Goal: Task Accomplishment & Management: Complete application form

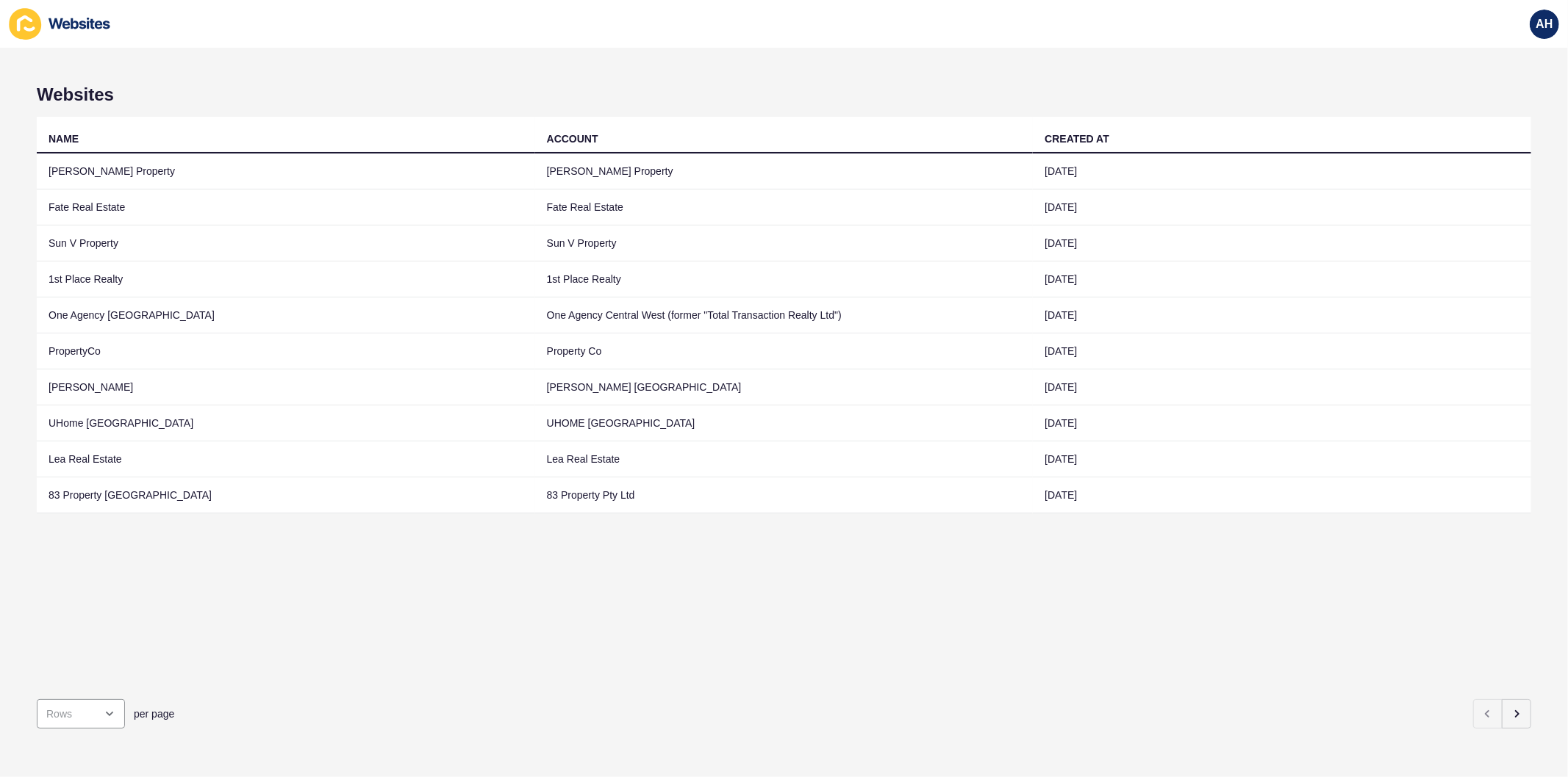
click at [1512, 688] on div "per page" at bounding box center [784, 715] width 1494 height 53
click at [1511, 706] on button "button" at bounding box center [1516, 714] width 29 height 29
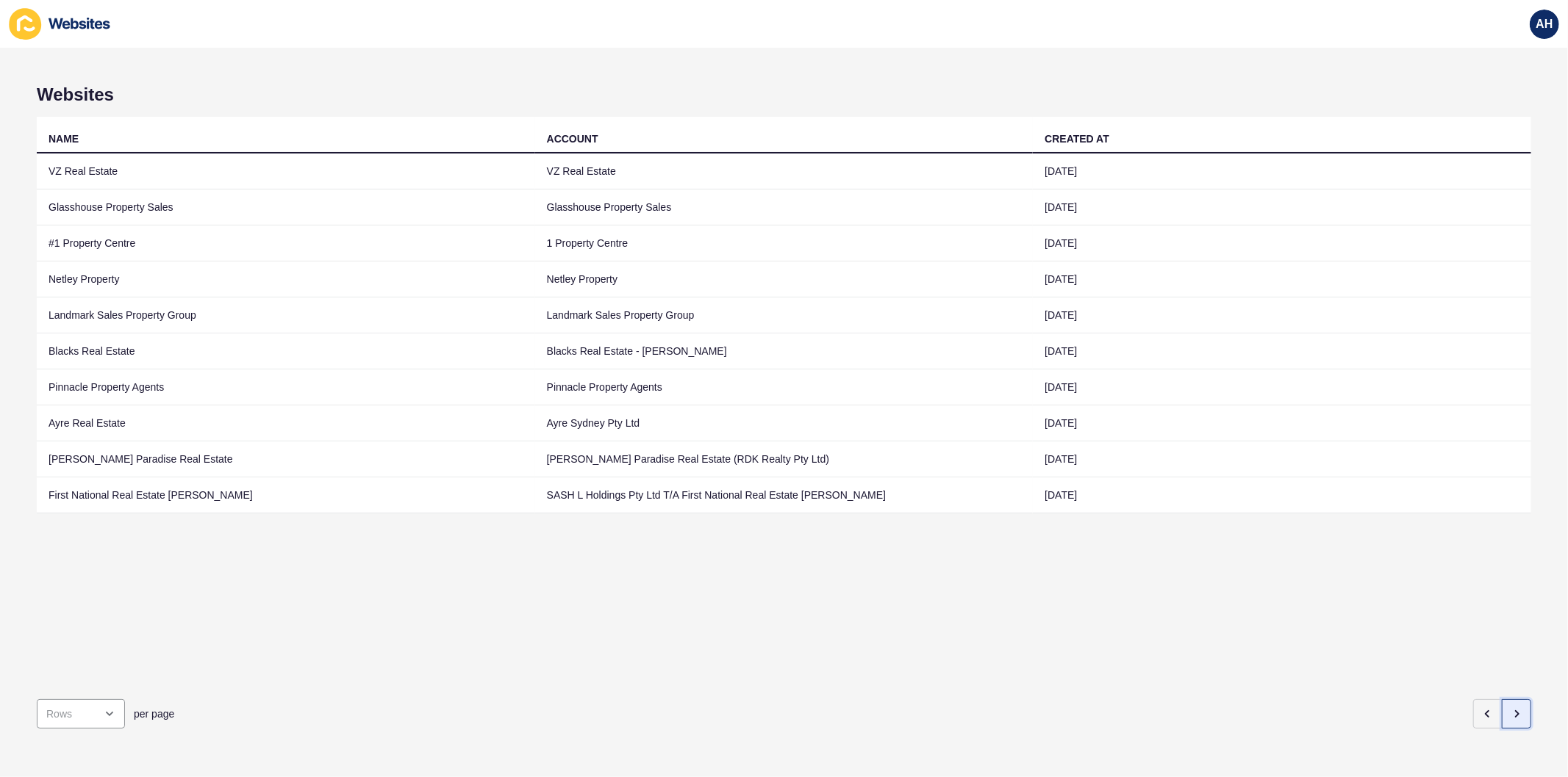
click at [1510, 709] on icon "button" at bounding box center [1516, 714] width 12 height 12
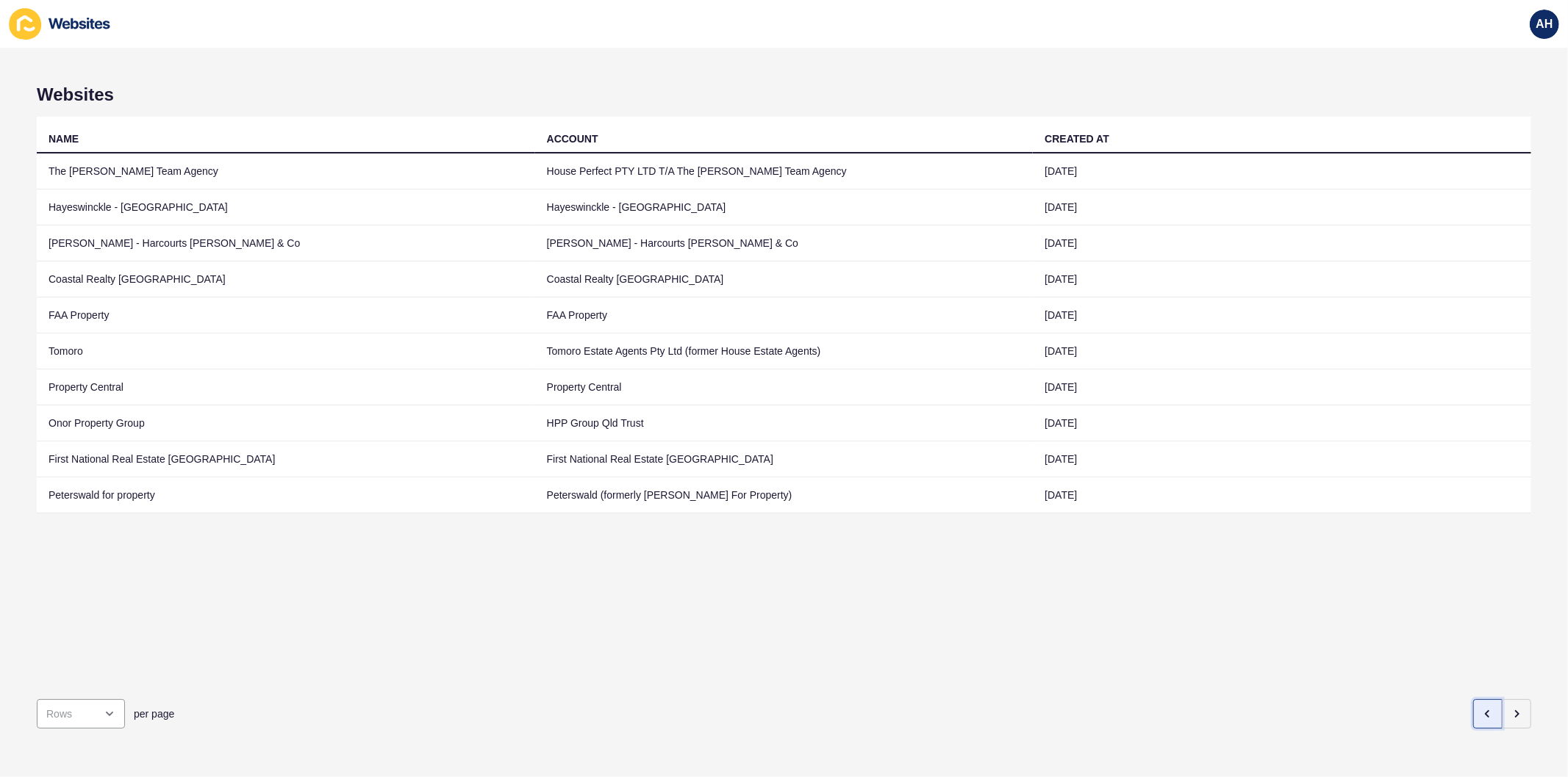
click at [1473, 709] on button "button" at bounding box center [1487, 714] width 29 height 29
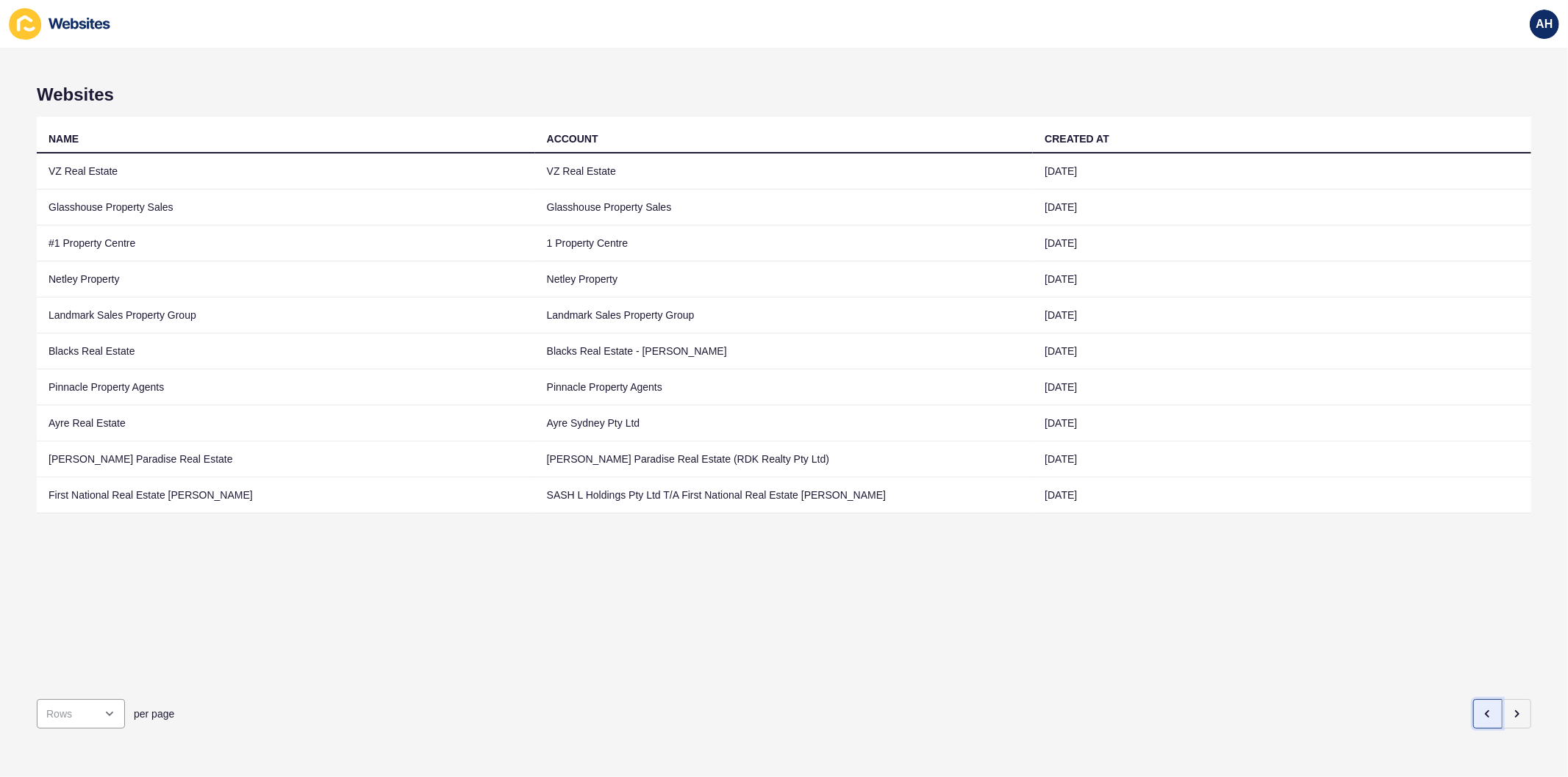
click at [1473, 709] on button "button" at bounding box center [1487, 714] width 29 height 29
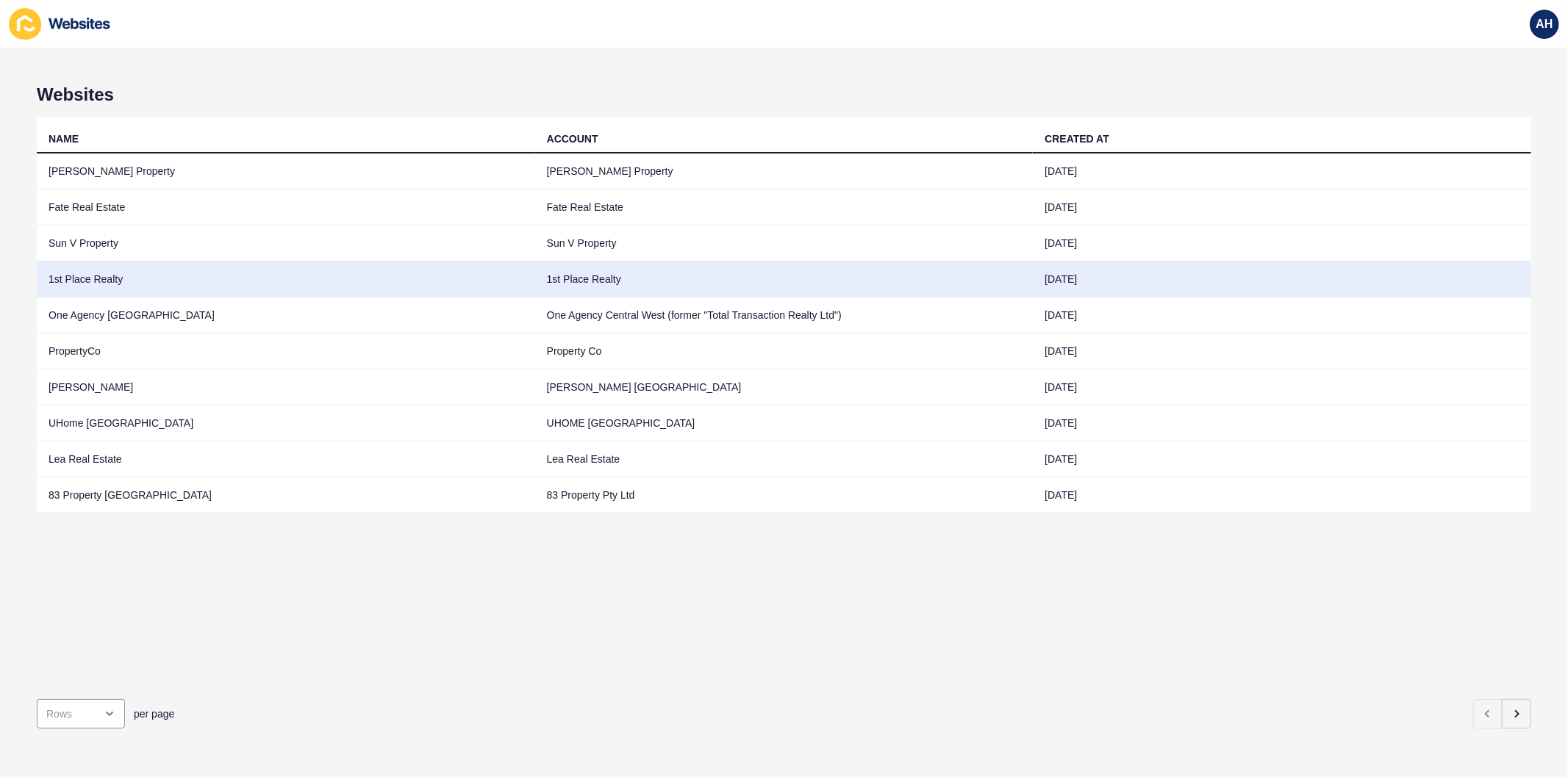
click at [699, 280] on td "1st Place Realty" at bounding box center [784, 279] width 498 height 36
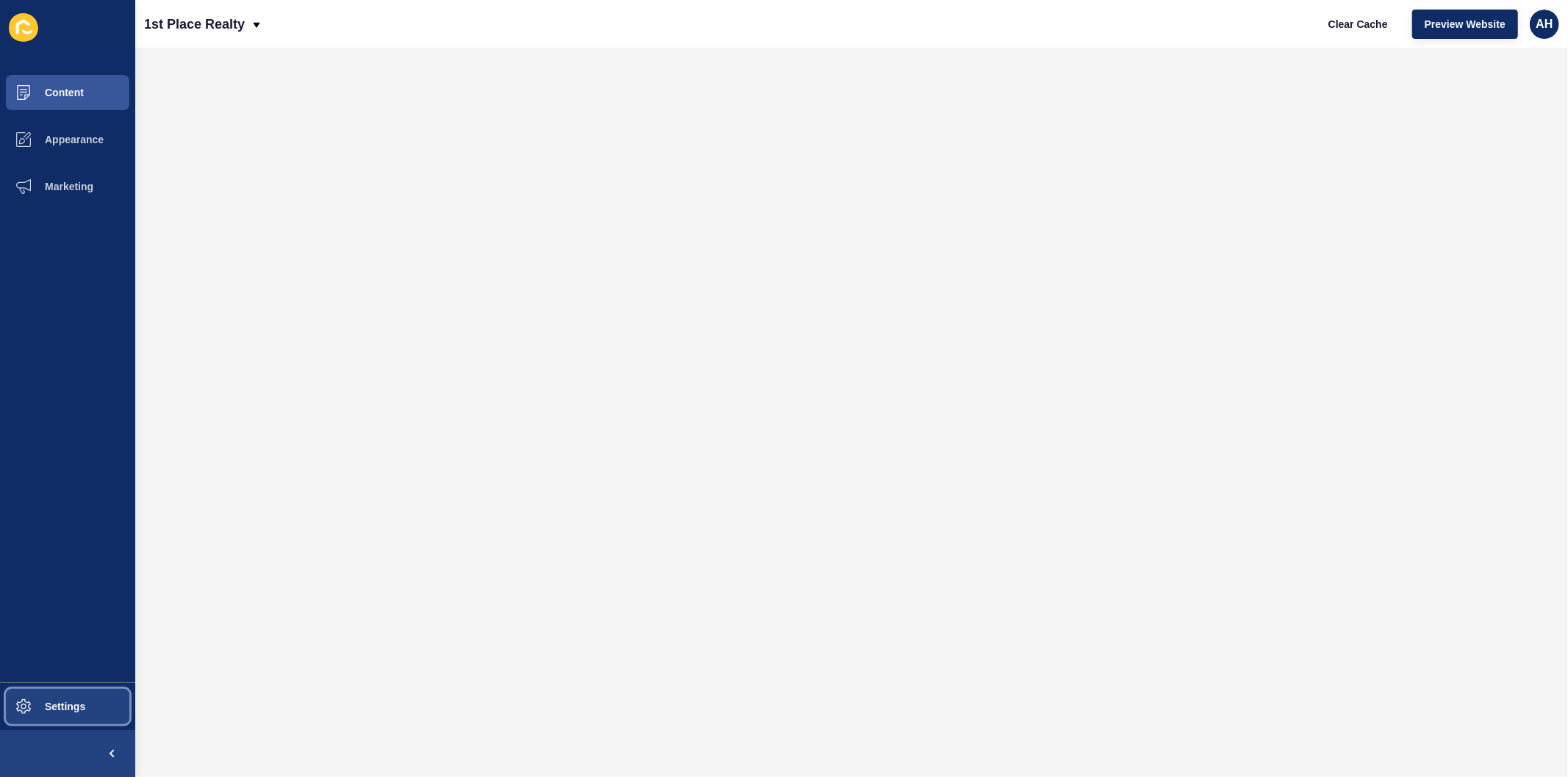
click at [53, 713] on span "Settings" at bounding box center [42, 706] width 87 height 12
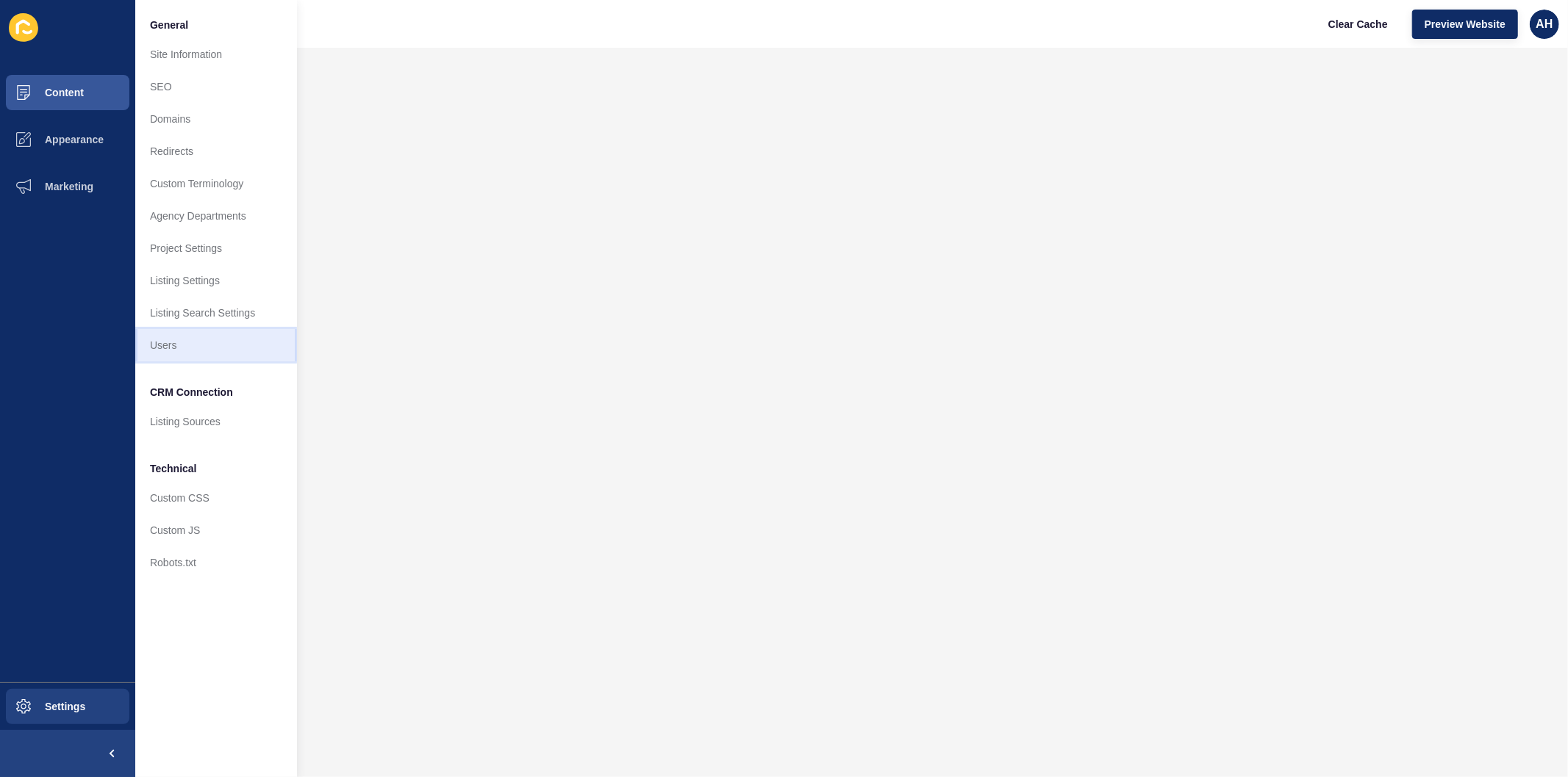
click at [149, 356] on link "Users" at bounding box center [216, 345] width 162 height 32
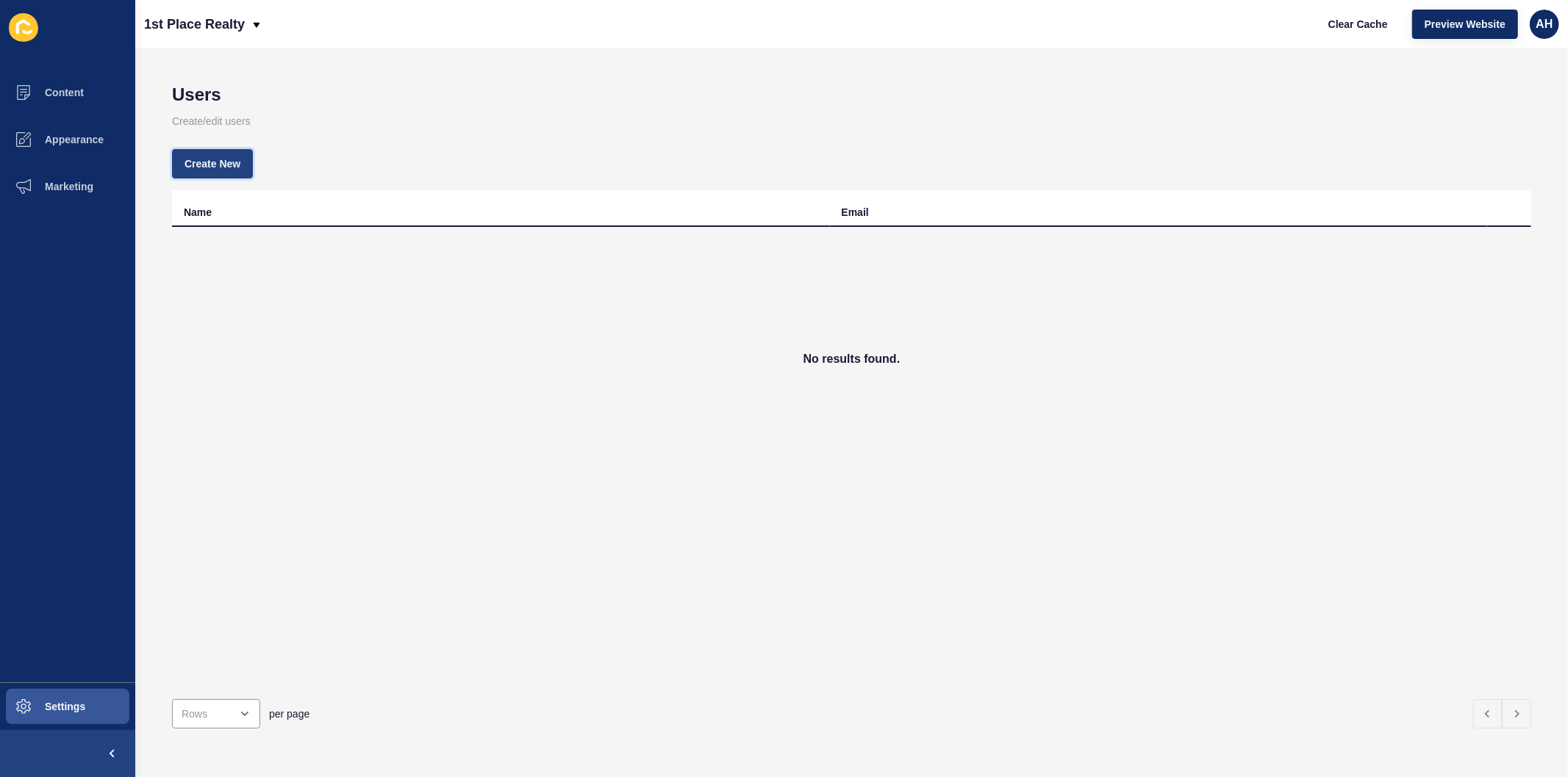
click at [228, 150] on button "Create New" at bounding box center [212, 164] width 81 height 29
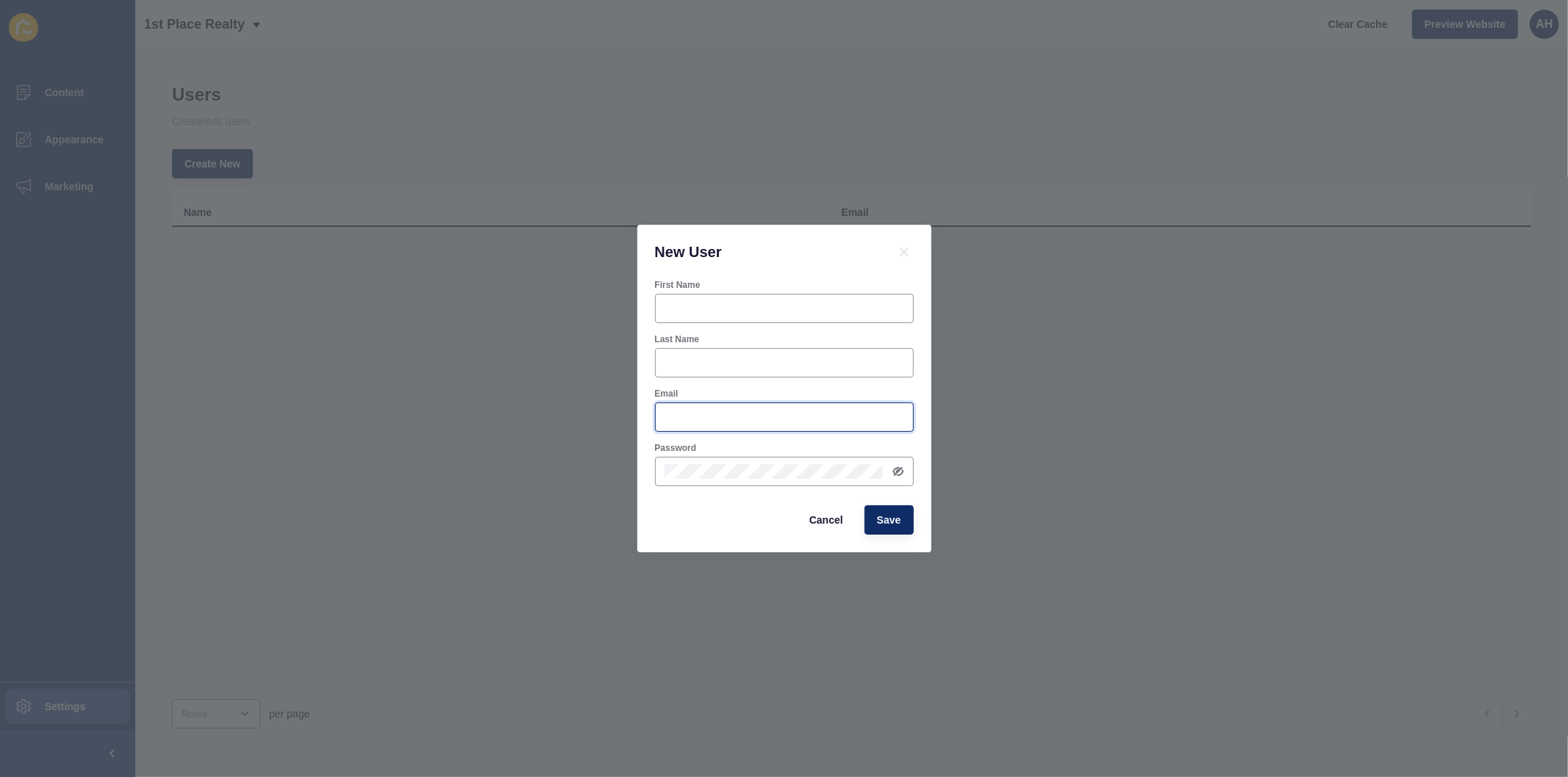
type input "[PERSON_NAME][EMAIL_ADDRESS][PERSON_NAME][DOMAIN_NAME]"
click at [735, 313] on input "First Name" at bounding box center [784, 308] width 239 height 15
type input "[PERSON_NAME]"
paste input "lice@1stplacerealty"
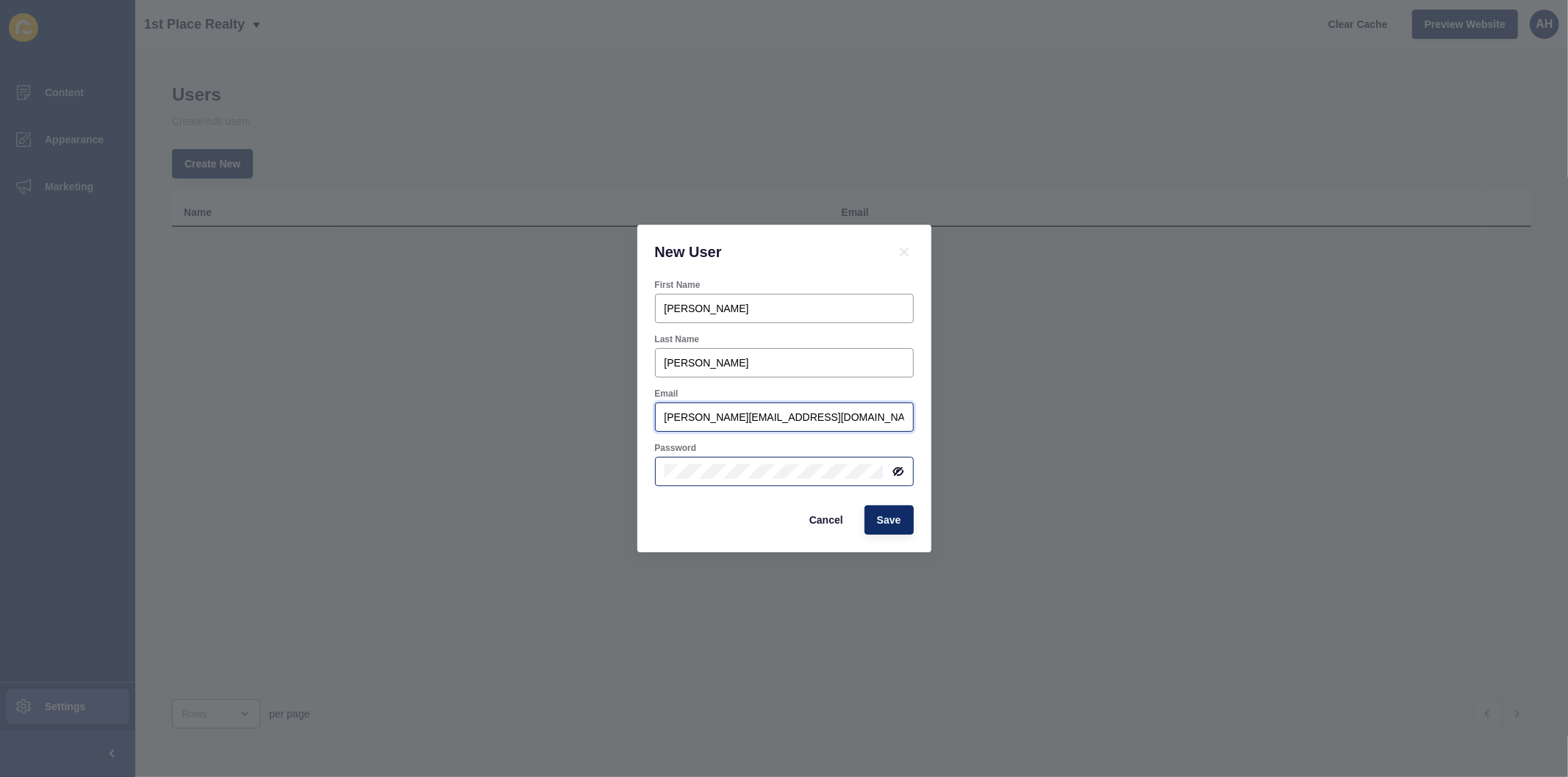
type input "[PERSON_NAME][EMAIL_ADDRESS][DOMAIN_NAME]"
click at [895, 469] on icon at bounding box center [897, 470] width 7 height 6
click at [811, 461] on div at bounding box center [784, 471] width 259 height 29
click at [883, 510] on button "Save" at bounding box center [889, 520] width 49 height 29
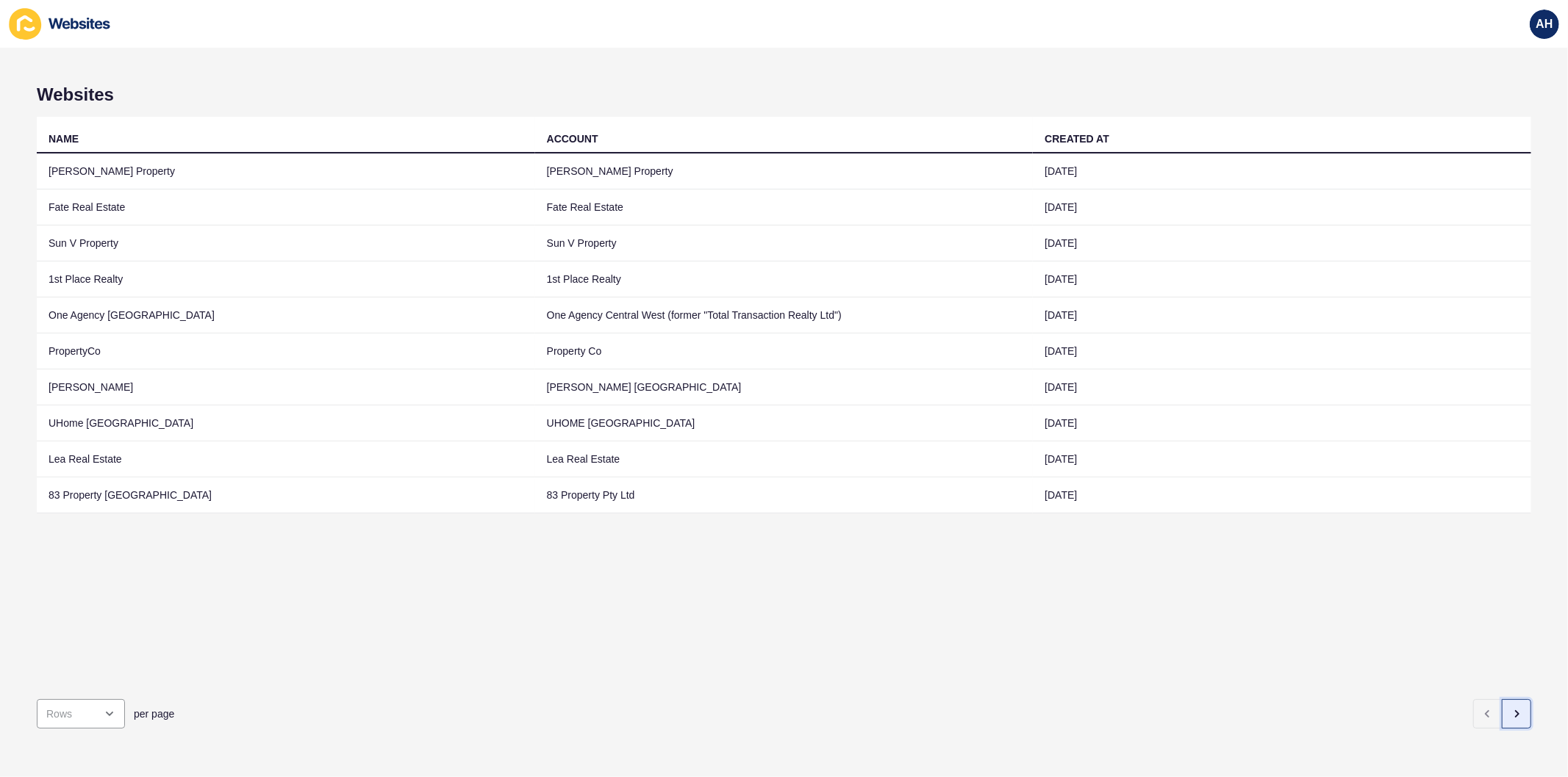
click at [1510, 709] on icon "button" at bounding box center [1516, 714] width 12 height 12
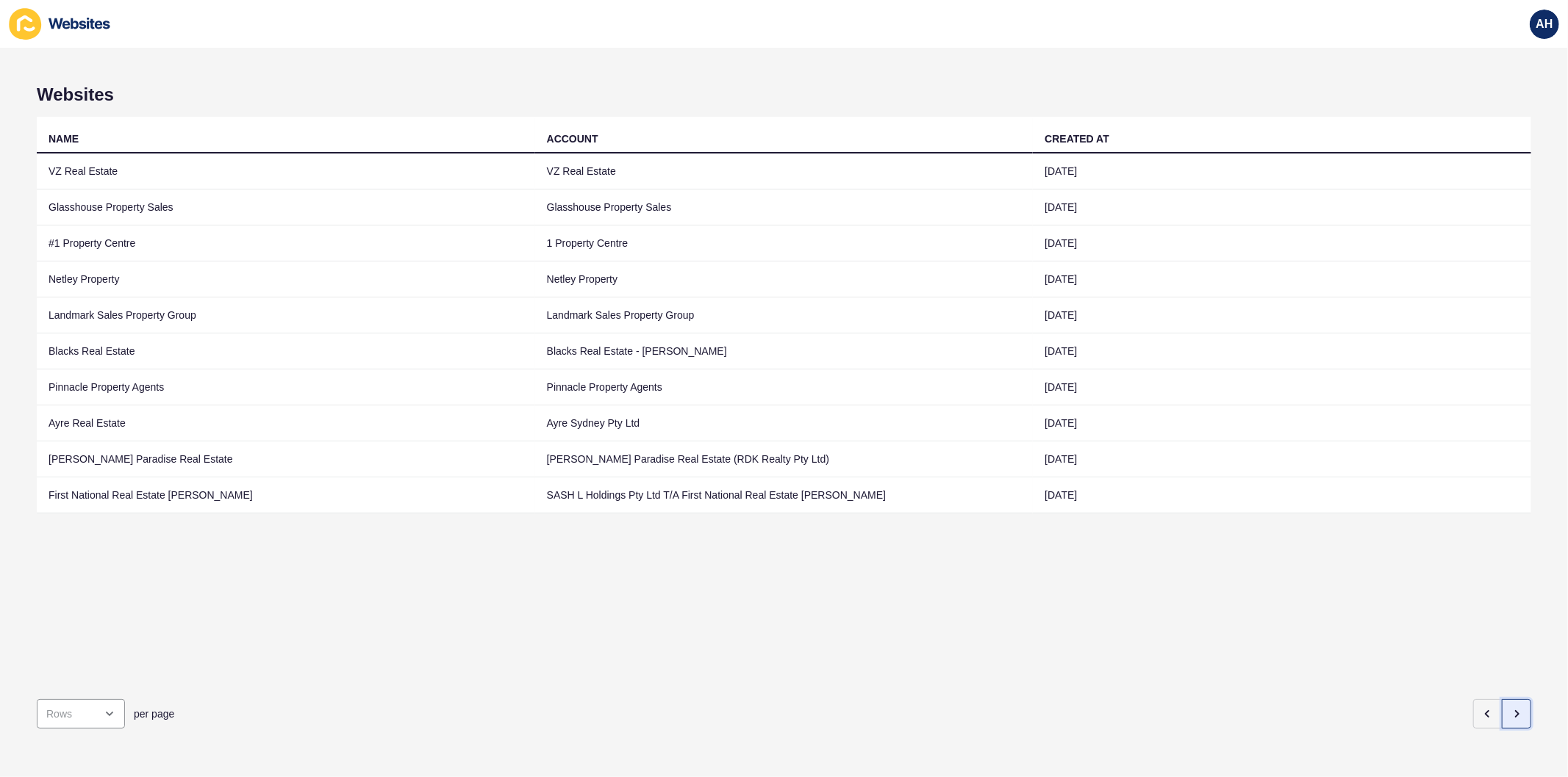
click at [1501, 705] on button "button" at bounding box center [1516, 714] width 29 height 29
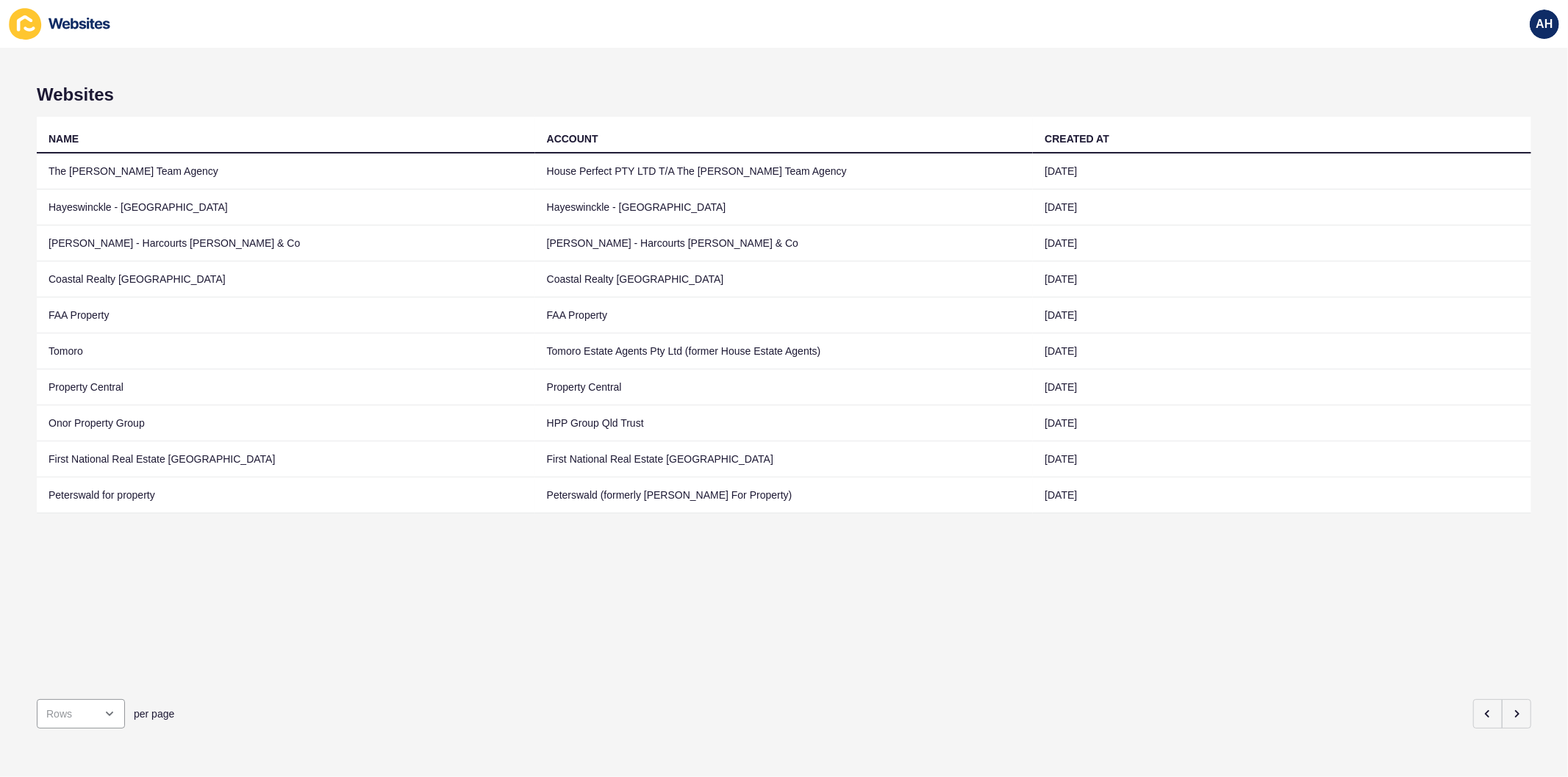
click at [955, 620] on div "NAME ACCOUNT CREATED AT The Rowe Team Agency House Perfect PTY LTD T/A The Rowe…" at bounding box center [784, 402] width 1494 height 571
click at [1510, 709] on icon "button" at bounding box center [1516, 714] width 12 height 12
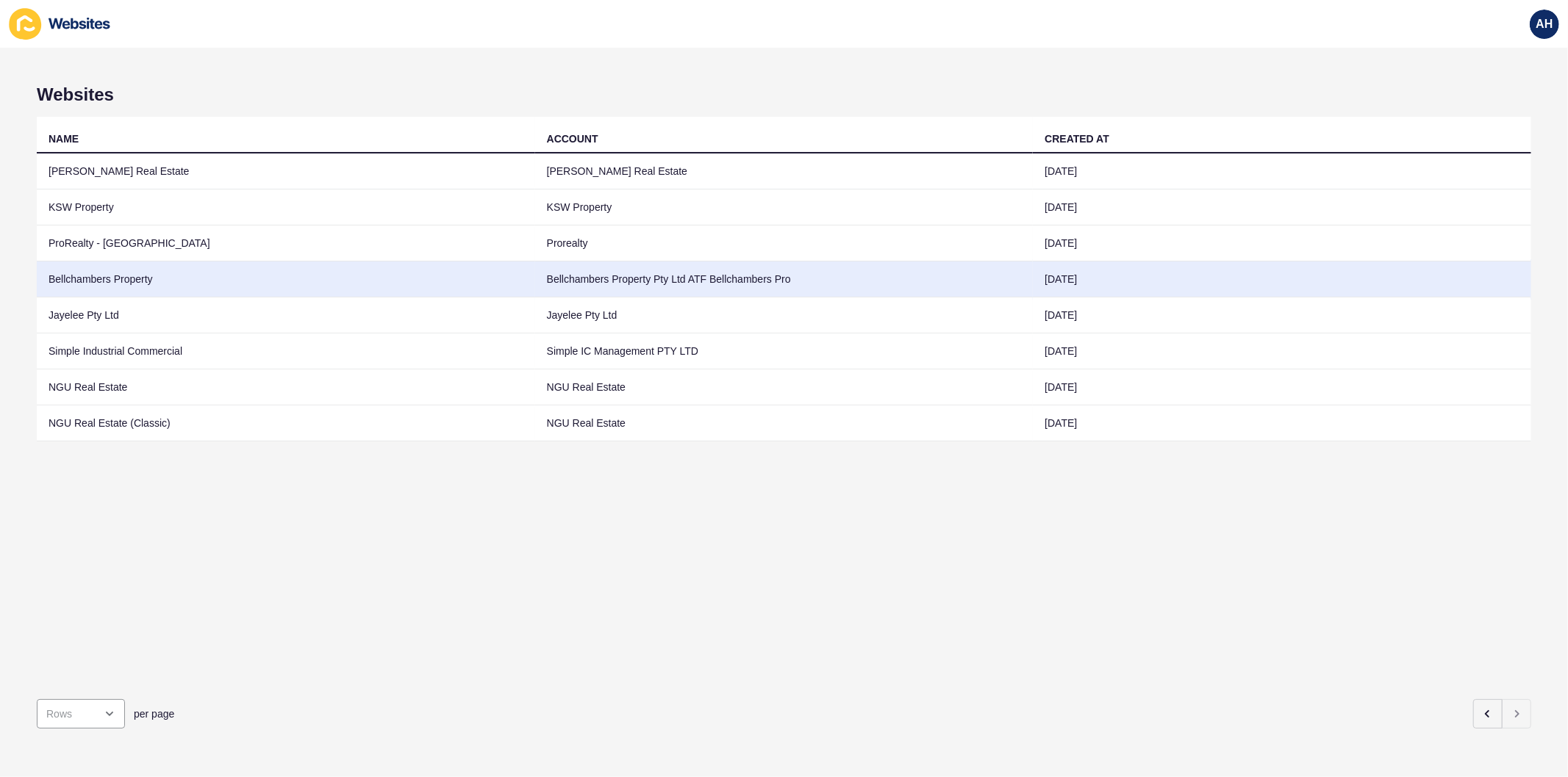
click at [743, 276] on td "Bellchambers Property Pty Ltd ATF Bellchambers Pro" at bounding box center [784, 279] width 498 height 36
